Goal: Check status: Check status

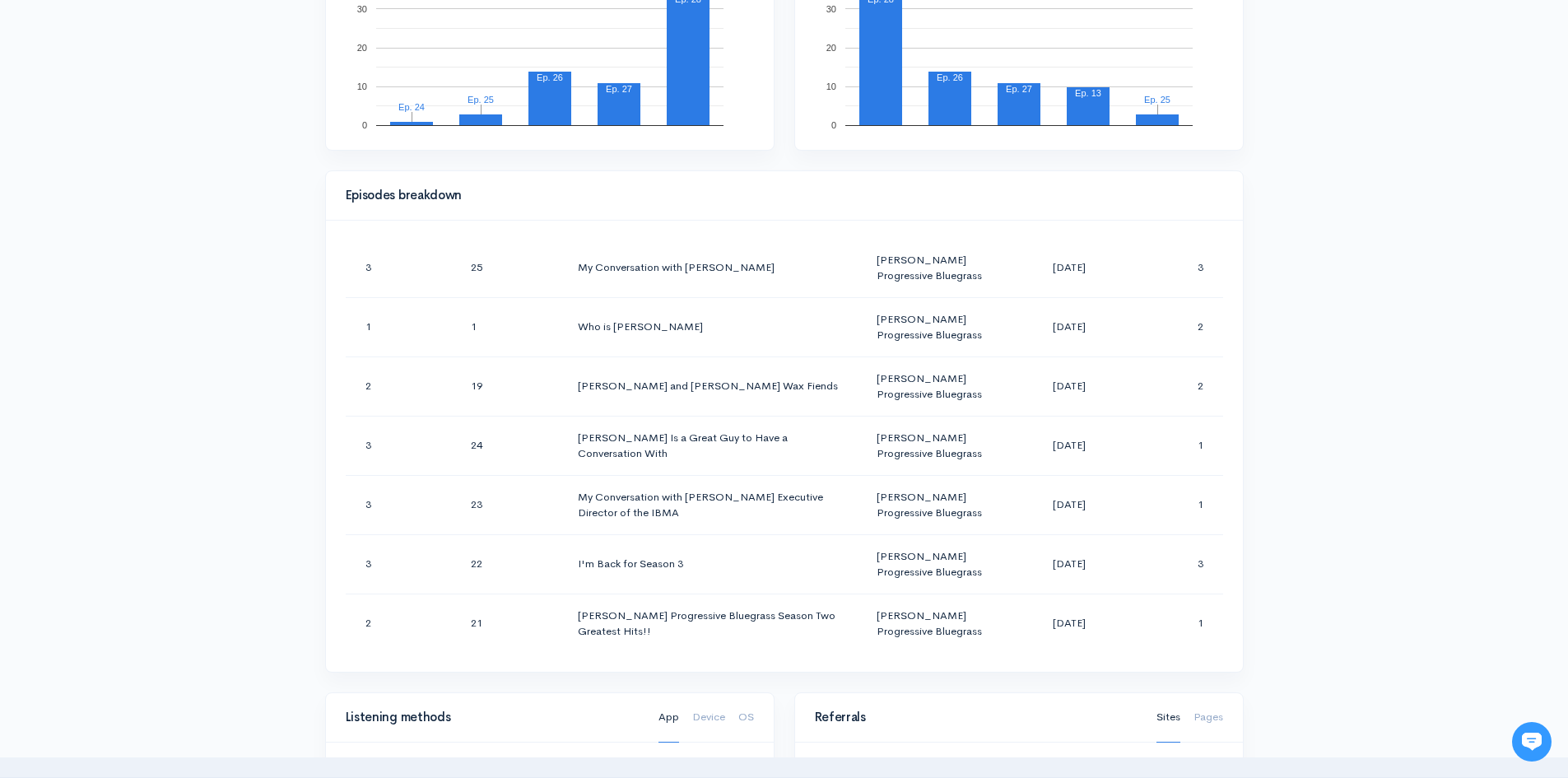
scroll to position [320, 0]
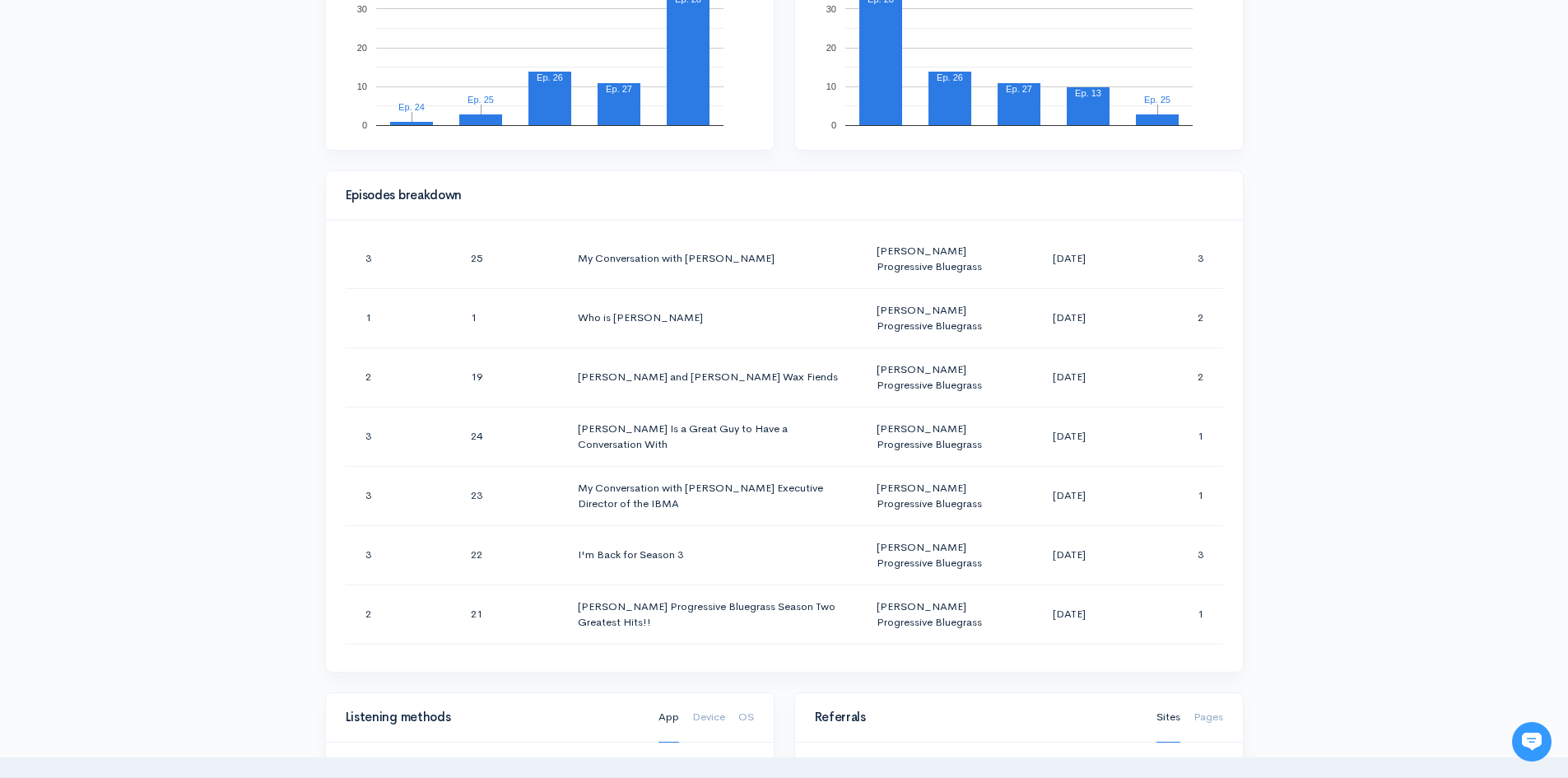
drag, startPoint x: 1224, startPoint y: 362, endPoint x: 1226, endPoint y: 373, distance: 11.2
click at [1226, 372] on div "Season Number Episode Number Episode Title Podcast Title Publication Date Downl…" at bounding box center [784, 447] width 917 height 452
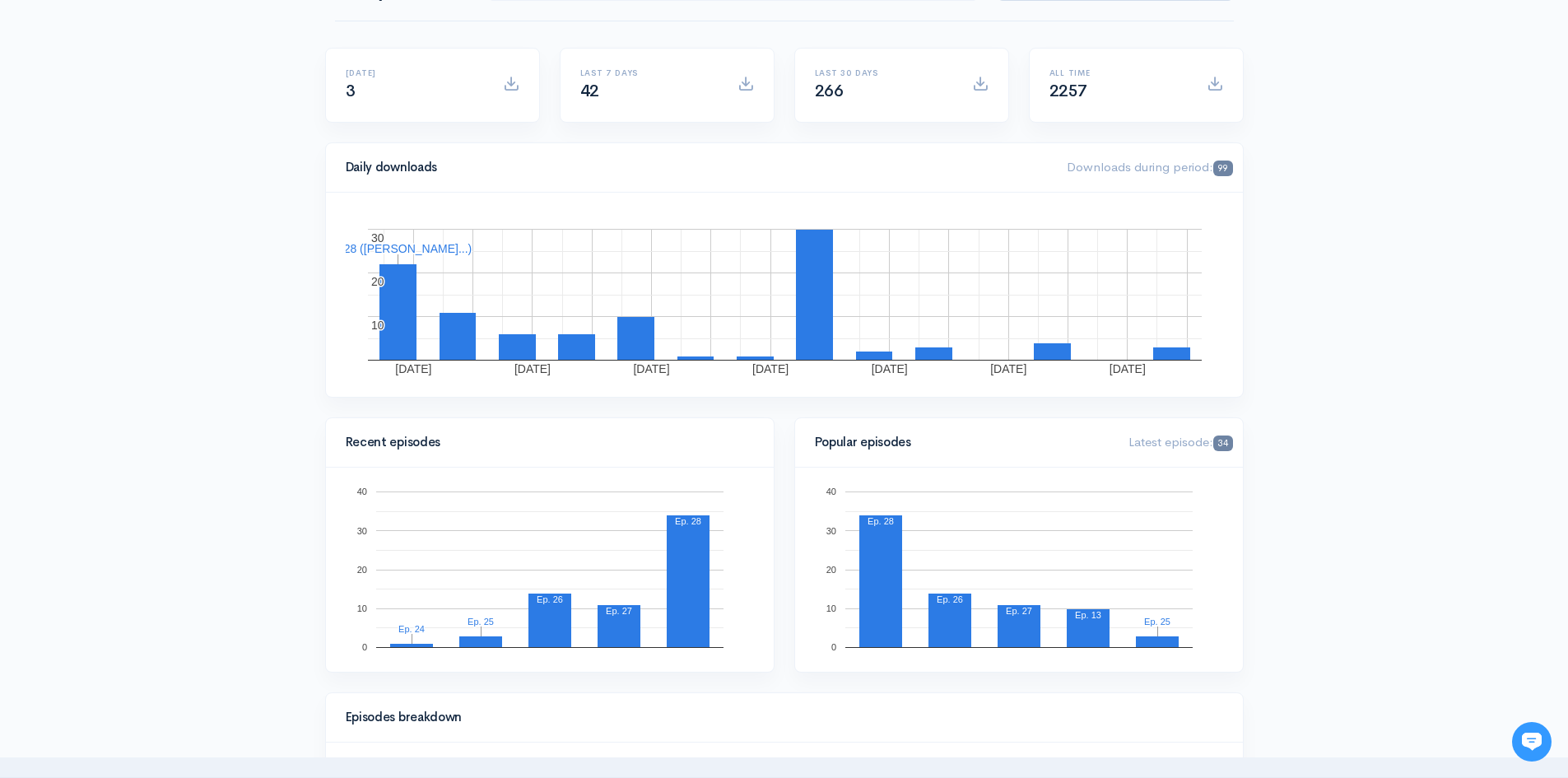
scroll to position [0, 0]
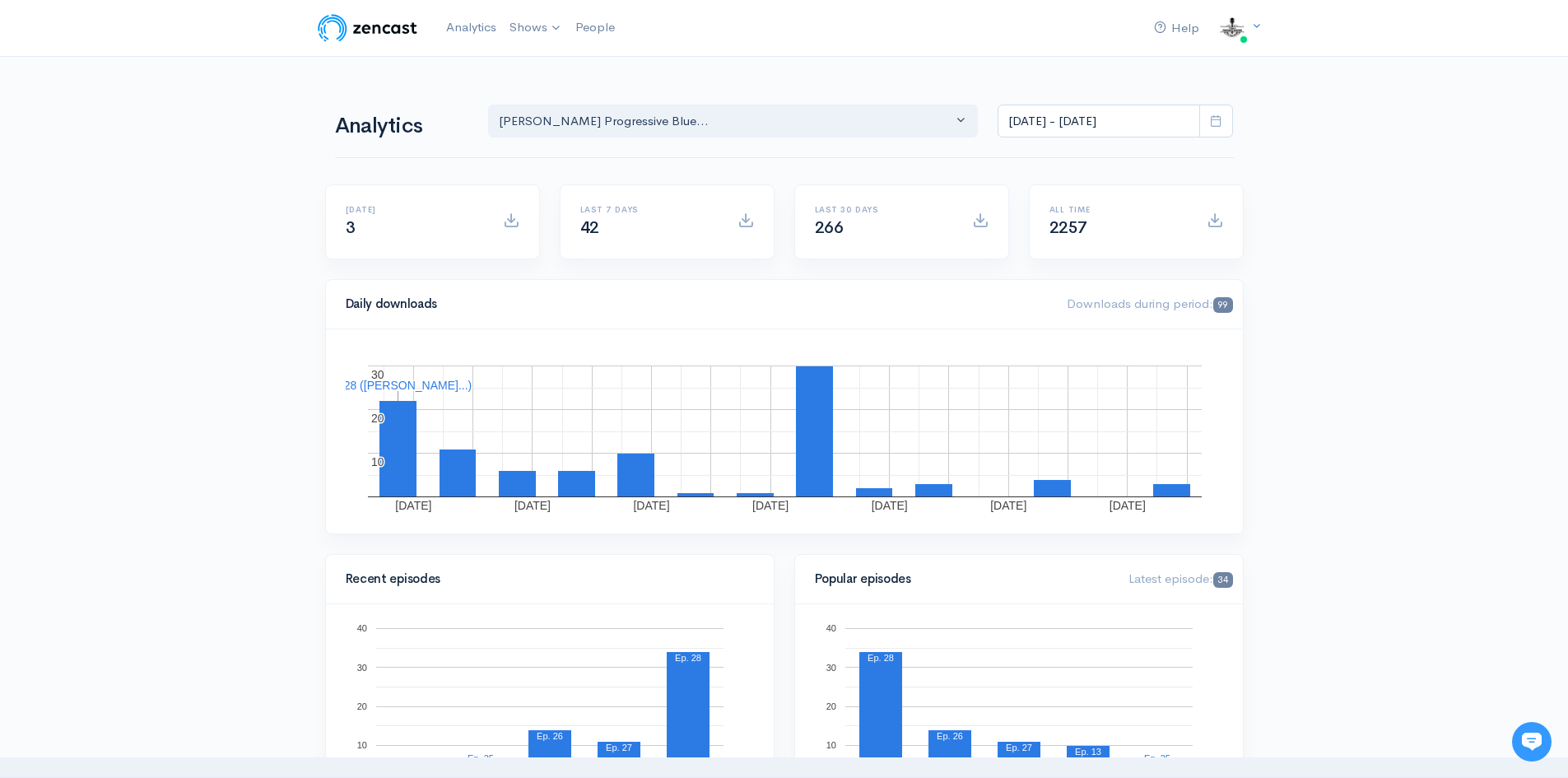
click at [1213, 222] on span at bounding box center [1215, 220] width 17 height 17
click at [1134, 227] on div "All time 2257" at bounding box center [1118, 222] width 157 height 34
click at [1067, 222] on span "2257" at bounding box center [1069, 227] width 38 height 21
click at [1213, 216] on span at bounding box center [1215, 220] width 17 height 17
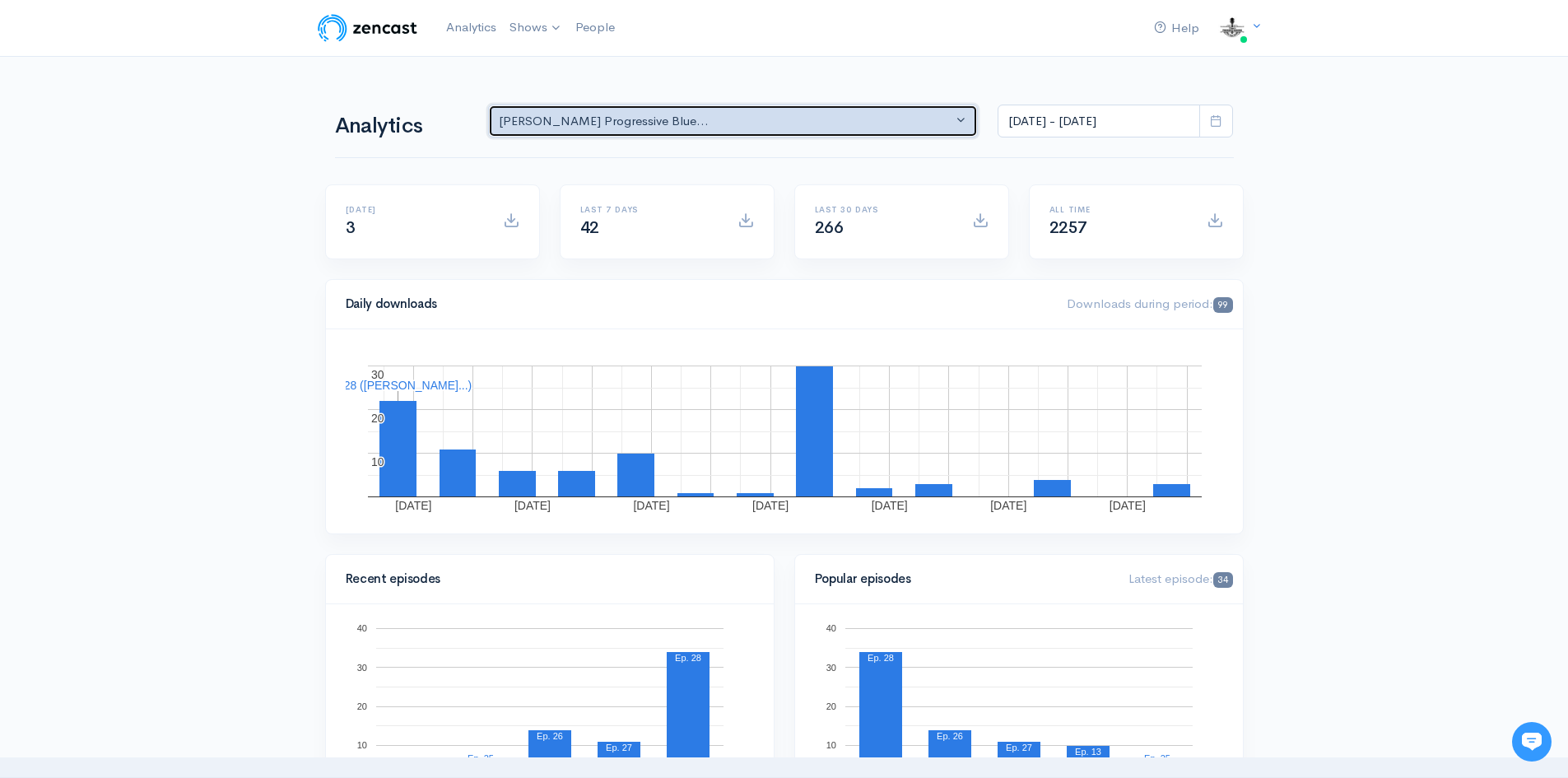
click at [961, 118] on button "[PERSON_NAME] Progressive Blue..." at bounding box center [733, 122] width 490 height 34
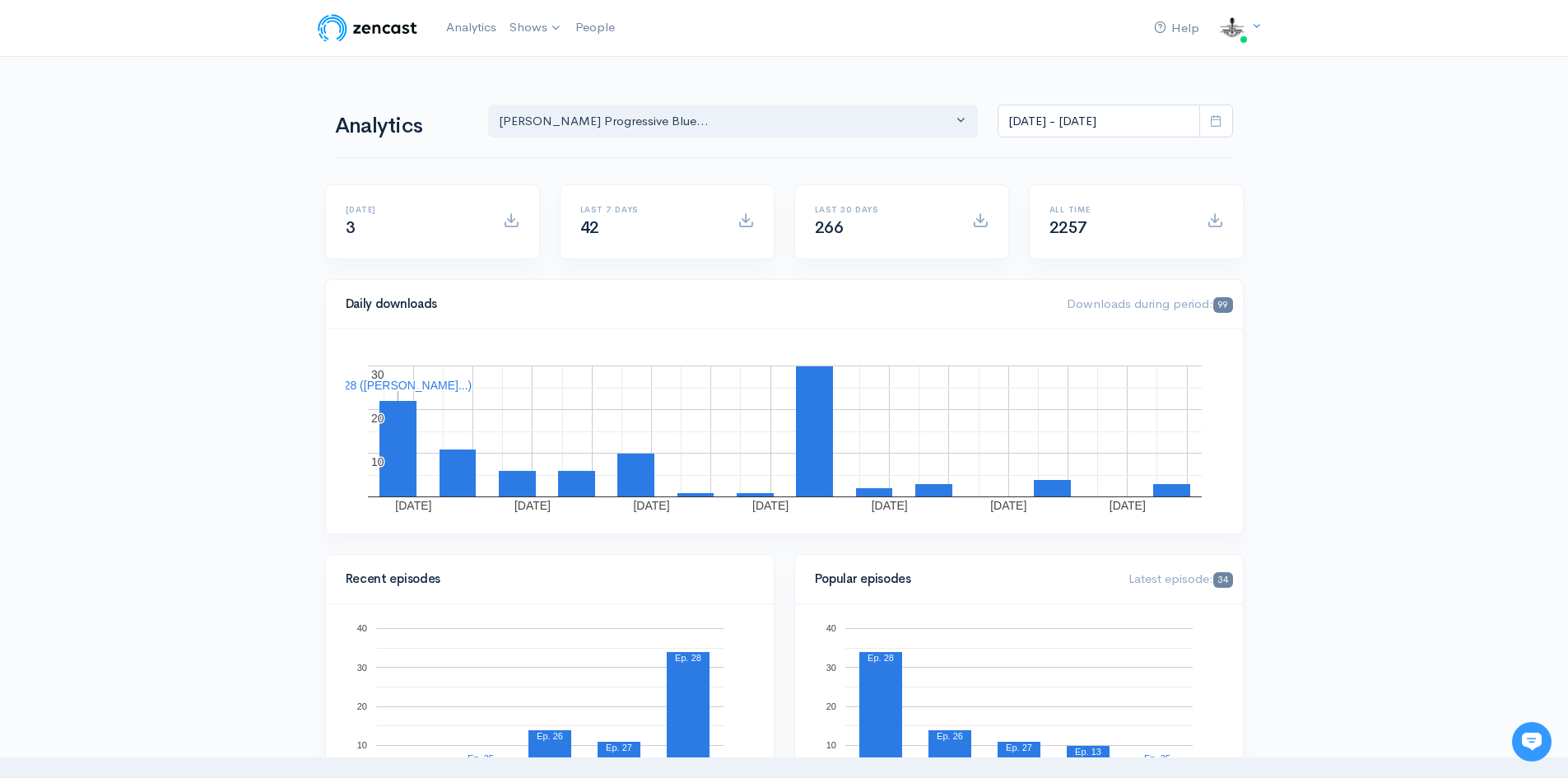
click at [1211, 124] on icon at bounding box center [1216, 121] width 12 height 12
click at [1028, 334] on li "All time" at bounding box center [1056, 336] width 115 height 26
type input "[DATE] - [DATE]"
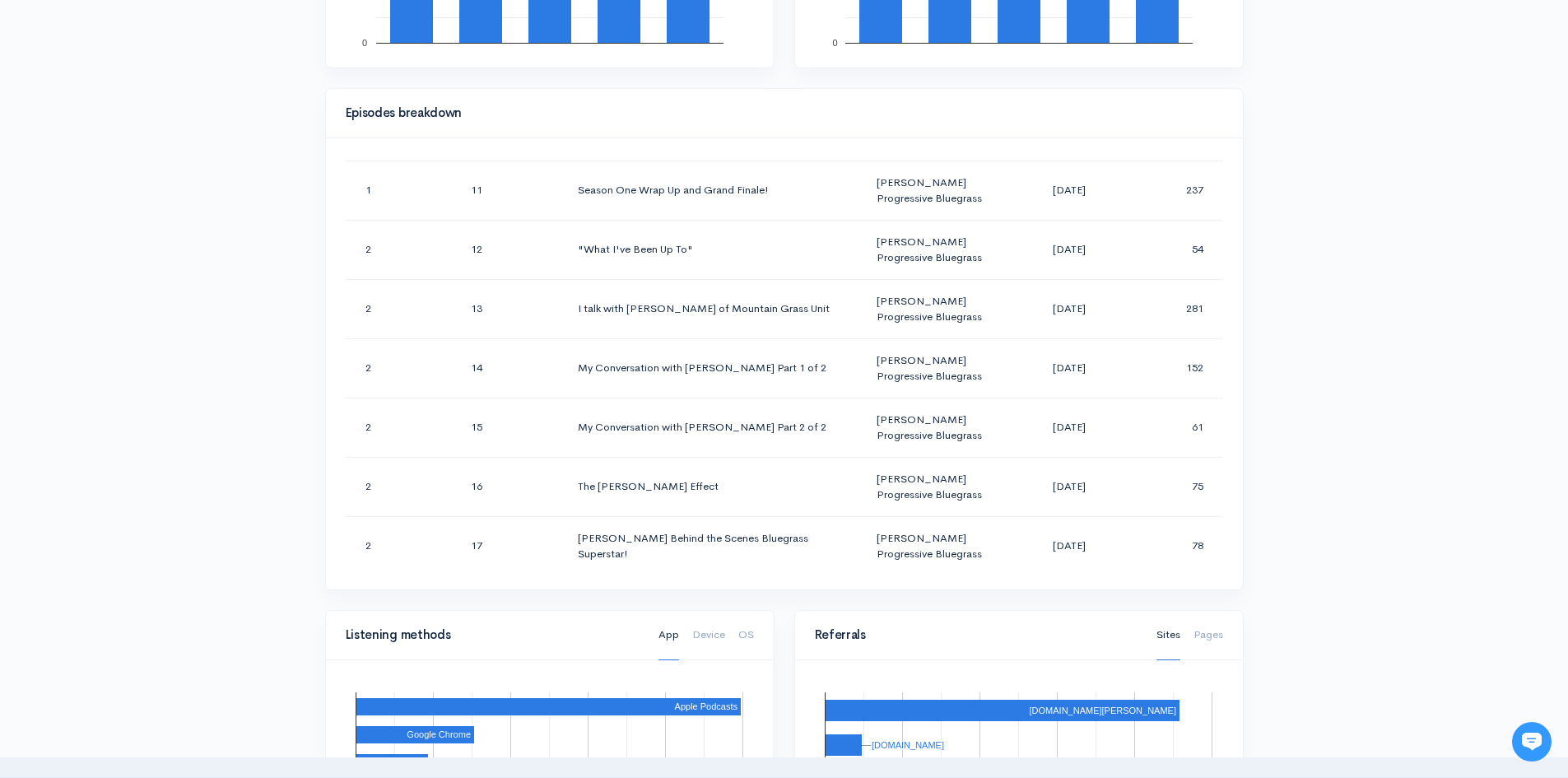
scroll to position [634, 0]
click at [1233, 323] on div "Season Number Episode Number Episode Title Podcast Title Publication Date Downl…" at bounding box center [784, 365] width 917 height 452
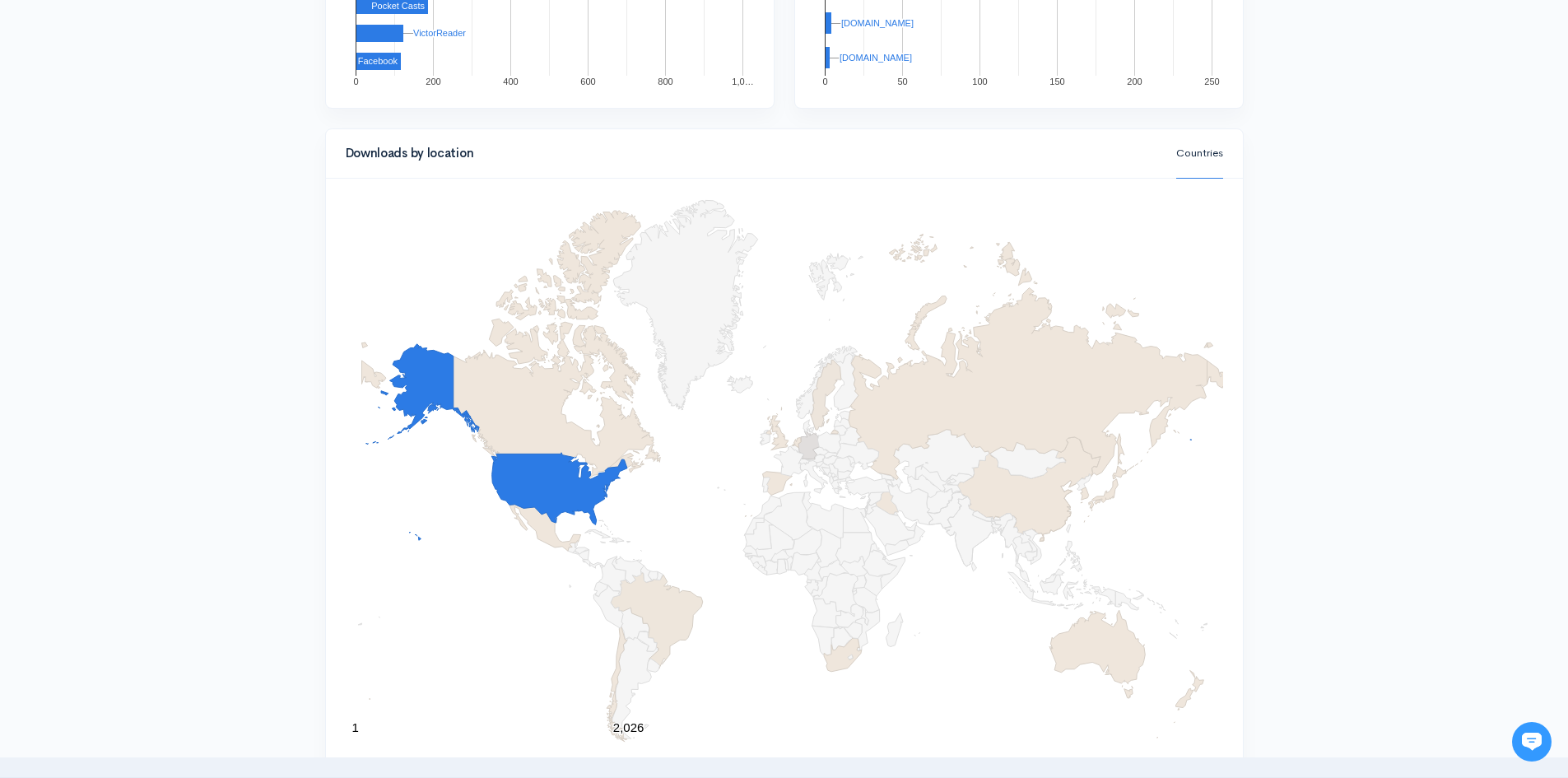
scroll to position [1721, 0]
